Goal: Information Seeking & Learning: Check status

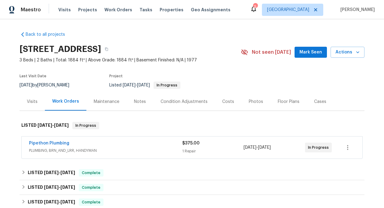
click at [98, 156] on div "Pipethon Plumbing PLUMBING, BRN_AND_LRR, HANDYMAN $375.00 1 Repair [DATE] - [DA…" at bounding box center [192, 147] width 341 height 22
click at [100, 144] on div "Pipethon Plumbing" at bounding box center [105, 143] width 153 height 7
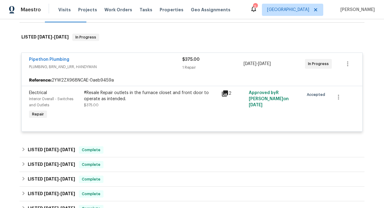
scroll to position [89, 0]
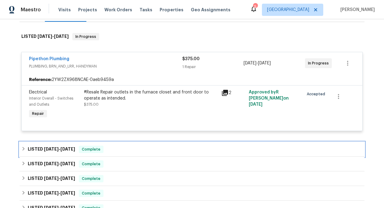
click at [120, 147] on div "LISTED [DATE] - [DATE] Complete" at bounding box center [191, 149] width 341 height 7
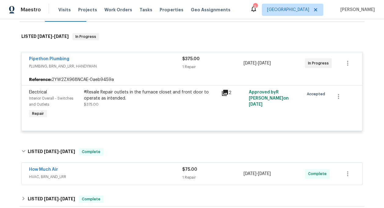
click at [96, 167] on div "How Much Air" at bounding box center [105, 169] width 153 height 7
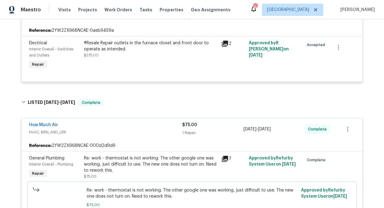
scroll to position [156, 0]
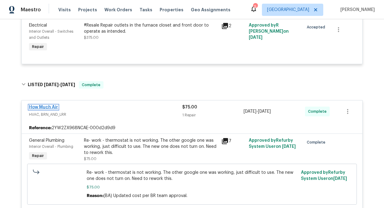
click at [52, 107] on link "How Much Air" at bounding box center [43, 107] width 29 height 4
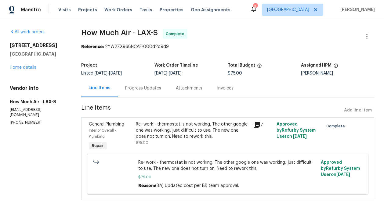
scroll to position [5, 0]
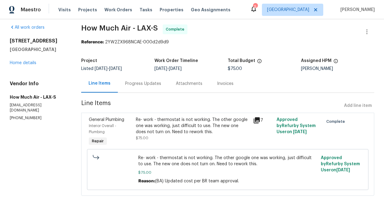
click at [150, 83] on div "Progress Updates" at bounding box center [143, 84] width 36 height 6
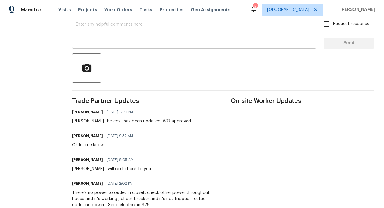
scroll to position [181, 0]
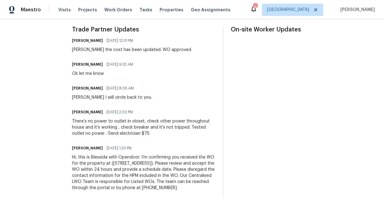
drag, startPoint x: 80, startPoint y: 51, endPoint x: 152, endPoint y: 62, distance: 72.6
click at [152, 62] on div "Trade Partner Updates Blessida Angeline M [DATE] 12:31 PM [PERSON_NAME] the cos…" at bounding box center [143, 113] width 143 height 172
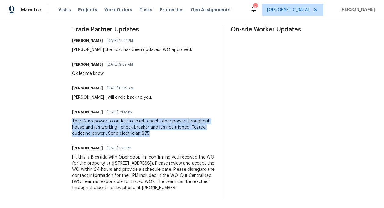
drag, startPoint x: 139, startPoint y: 135, endPoint x: 70, endPoint y: 121, distance: 70.1
click at [70, 121] on div "All work orders [STREET_ADDRESS] Home details Vendor Info How Much Air - LAX-S …" at bounding box center [192, 23] width 384 height 369
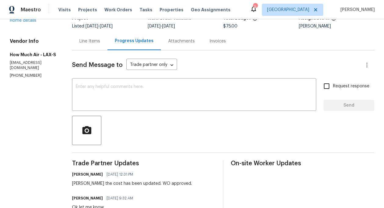
scroll to position [0, 0]
